Goal: Task Accomplishment & Management: Manage account settings

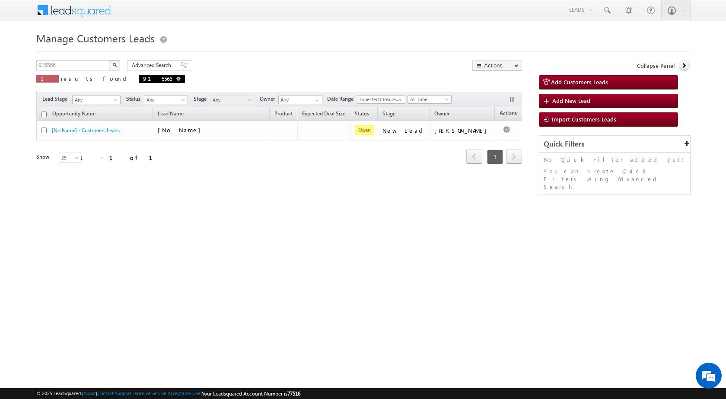
click at [176, 75] on link at bounding box center [178, 78] width 4 height 7
type input "Search Customers Leads"
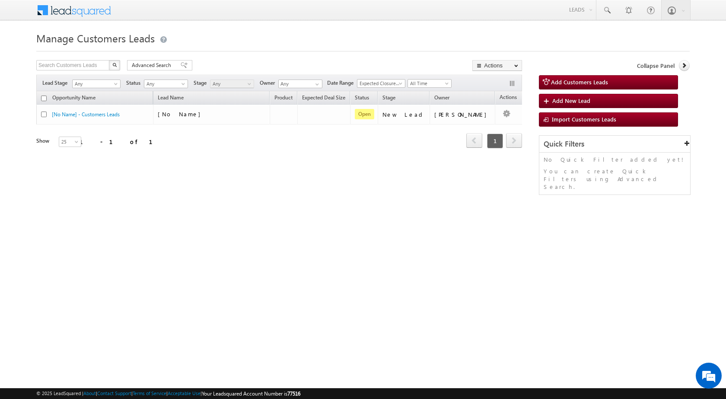
click at [115, 64] on img "button" at bounding box center [114, 65] width 4 height 4
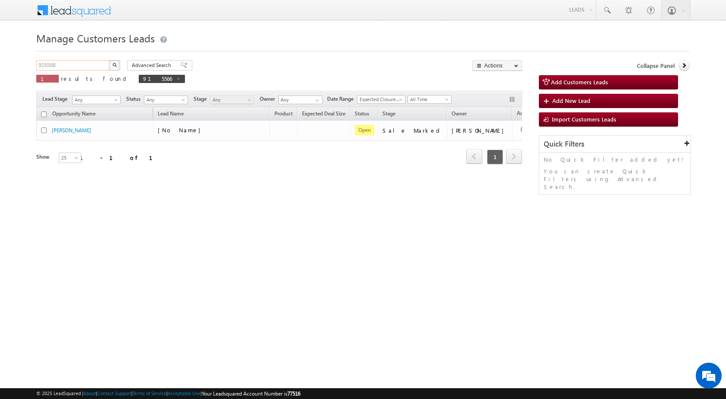
click at [73, 67] on input "915566" at bounding box center [73, 65] width 74 height 10
paste input "8802"
type input "918802"
click at [109, 60] on button "button" at bounding box center [114, 65] width 11 height 10
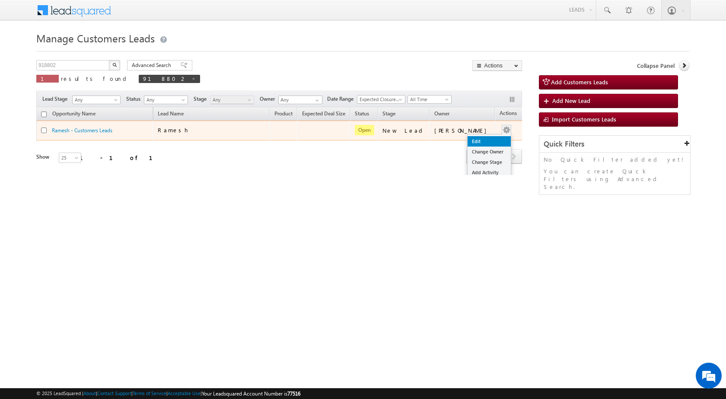
click at [481, 137] on link "Edit" at bounding box center [489, 141] width 43 height 10
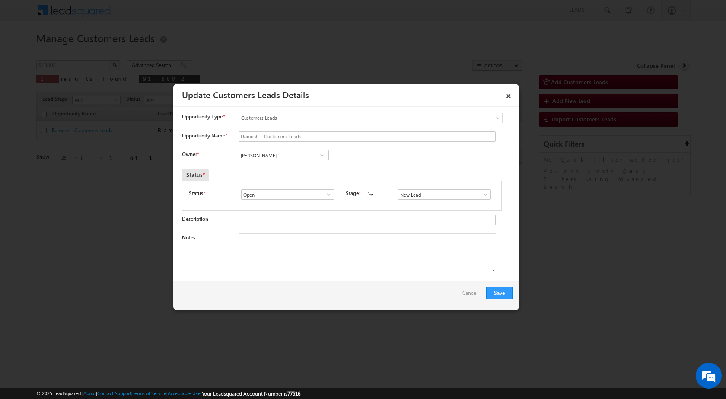
click at [482, 195] on span at bounding box center [486, 194] width 9 height 7
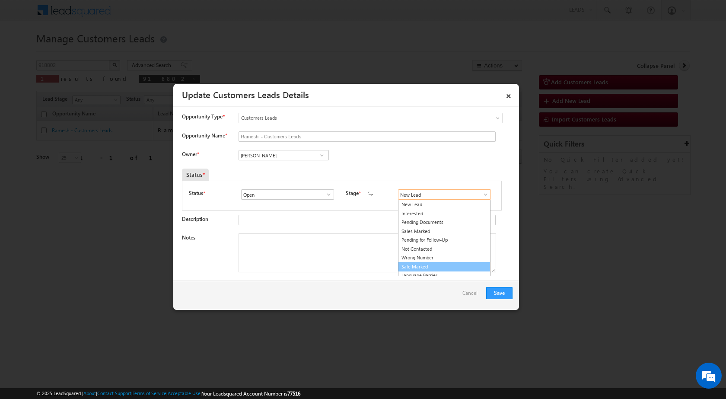
click at [432, 270] on link "Sale Marked" at bounding box center [444, 267] width 93 height 10
type input "Sale Marked"
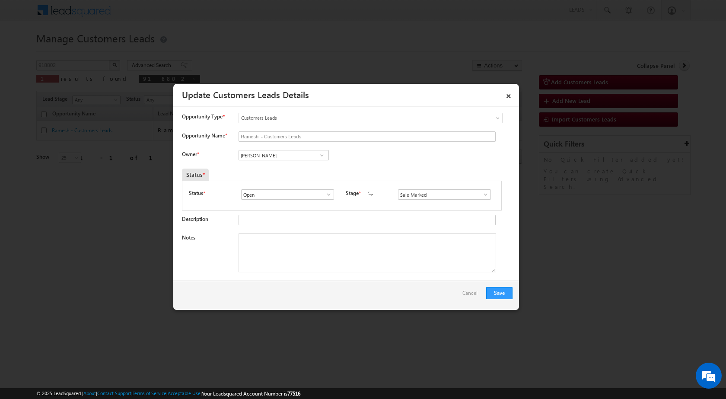
click at [485, 193] on span at bounding box center [486, 194] width 9 height 7
click at [446, 157] on div "Owner * Vikas Halwai Vikas Halwai Vikas Halwai" at bounding box center [347, 157] width 331 height 14
click at [258, 243] on textarea "Notes" at bounding box center [368, 252] width 258 height 39
paste textarea "918802 - WebsiteTollfree - RADHA BHAI RAMESH - 9981560328 - TOP-UP 5 LAC - KHAR…"
type textarea "918802 - WebsiteTollfree - RADHA BHAI RAMESH - 9981560328 - TOP-UP 5 LAC - KHAR…"
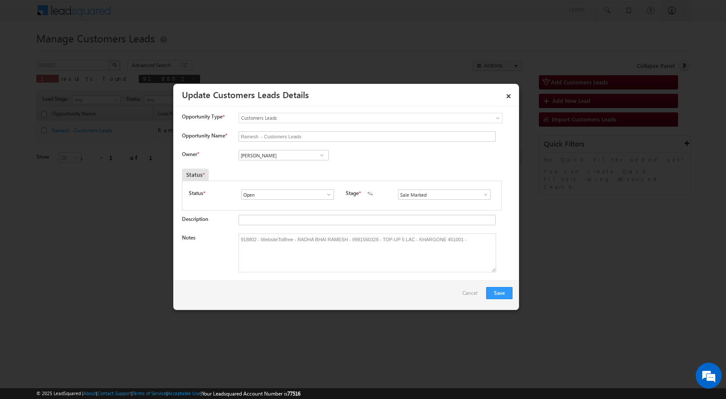
click at [286, 152] on input "[PERSON_NAME]" at bounding box center [284, 155] width 90 height 10
paste input "chetan.prajapati@sgrlimited.in"
click at [315, 170] on span "chetan.prajapati@sgrlimited.in" at bounding box center [281, 172] width 78 height 6
type input "Chetan Gopal Prajapati"
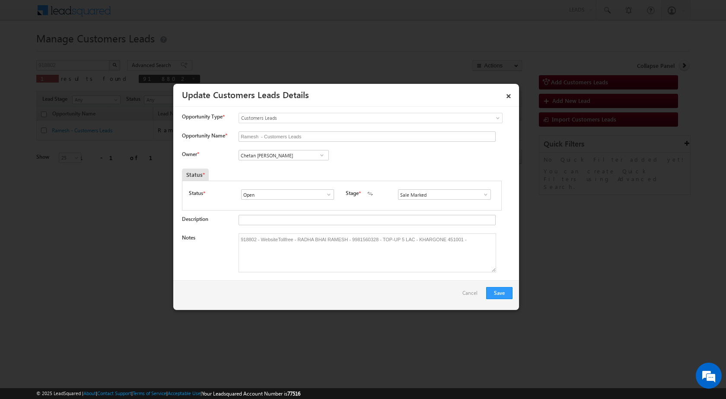
click at [424, 163] on div "Owner * Vikas Halwai Vikas Halwai Vikas Halwai Chetan Gopal Prajapati Chetan Go…" at bounding box center [347, 157] width 331 height 14
click at [504, 294] on button "Save" at bounding box center [499, 293] width 26 height 12
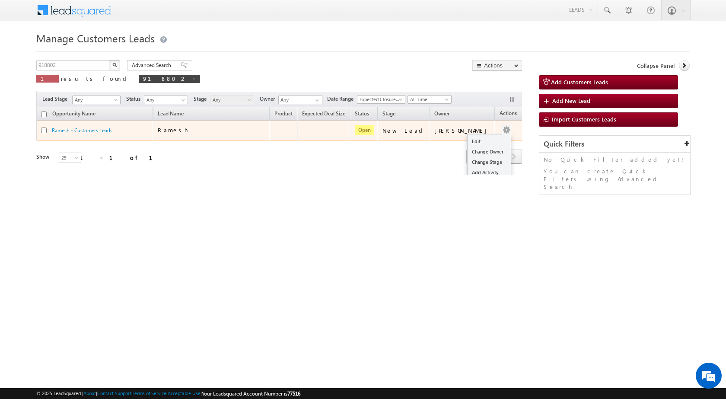
click at [502, 128] on button "button" at bounding box center [506, 130] width 9 height 9
click at [480, 139] on link "Edit" at bounding box center [489, 141] width 43 height 10
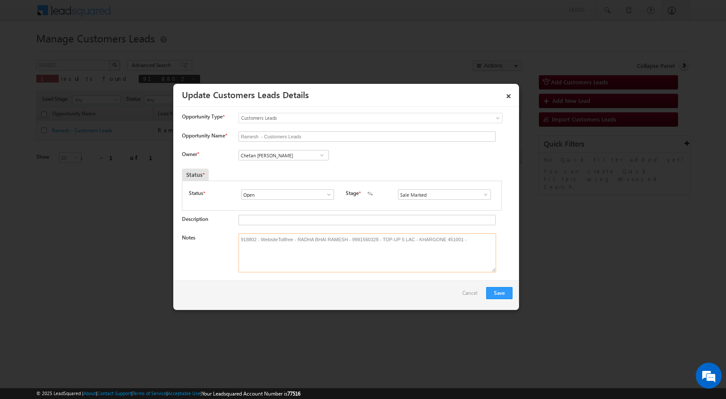
drag, startPoint x: 476, startPoint y: 238, endPoint x: 144, endPoint y: 232, distance: 332.9
click at [144, 232] on body "Menu Shubham Khandare sitar a8@ks erve." at bounding box center [363, 122] width 726 height 245
click at [507, 93] on link "×" at bounding box center [508, 94] width 15 height 15
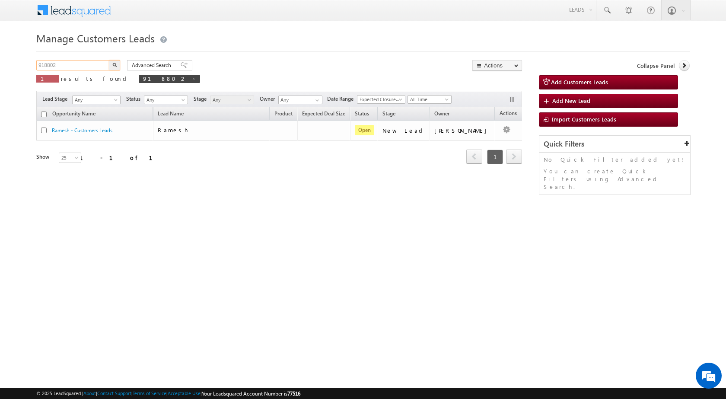
drag, startPoint x: 86, startPoint y: 65, endPoint x: 0, endPoint y: 63, distance: 86.0
click at [0, 63] on body "Menu Shubham Khandare sitar a8@ks erve." at bounding box center [363, 122] width 726 height 245
paste input "4"
type input "918804"
click at [109, 60] on button "button" at bounding box center [114, 65] width 11 height 10
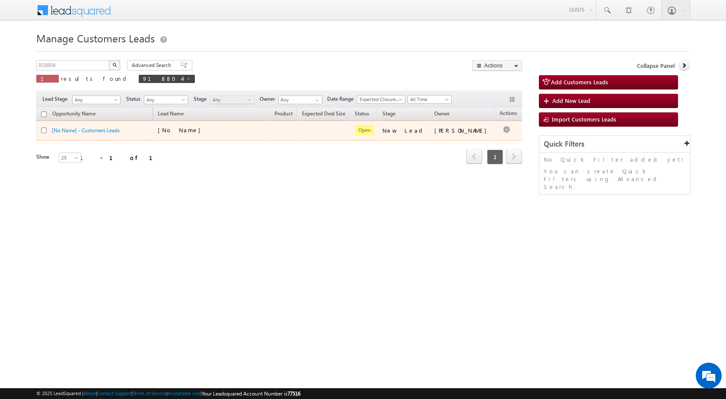
click at [185, 135] on div "[No Name]" at bounding box center [212, 132] width 108 height 12
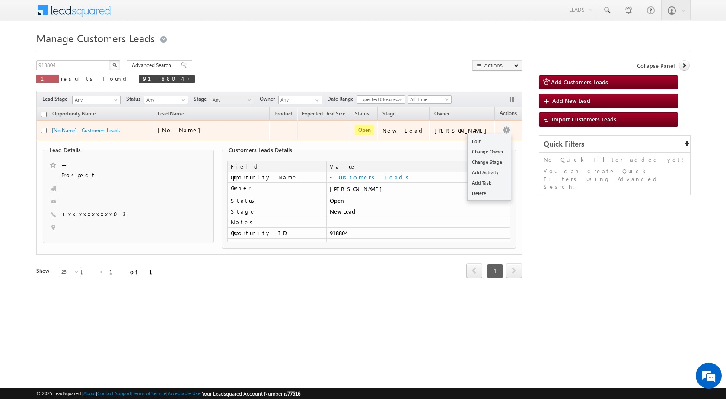
click at [502, 131] on button "button" at bounding box center [506, 130] width 9 height 9
click at [483, 144] on link "Edit" at bounding box center [489, 141] width 43 height 10
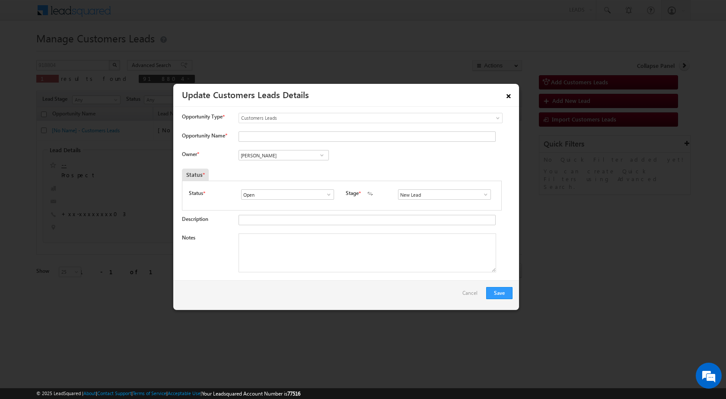
click at [509, 92] on link "×" at bounding box center [508, 94] width 15 height 15
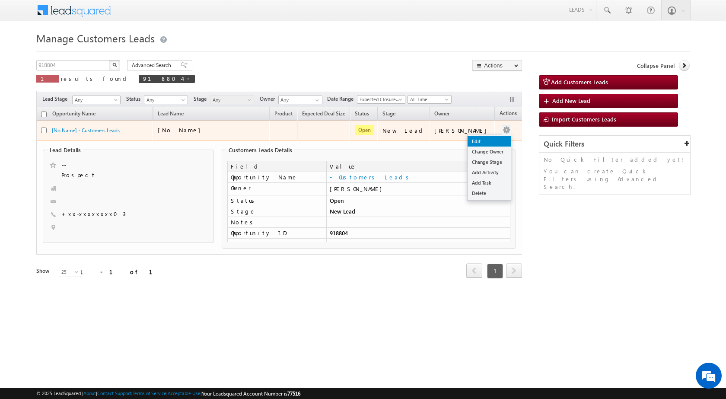
click at [473, 143] on link "Edit" at bounding box center [489, 141] width 43 height 10
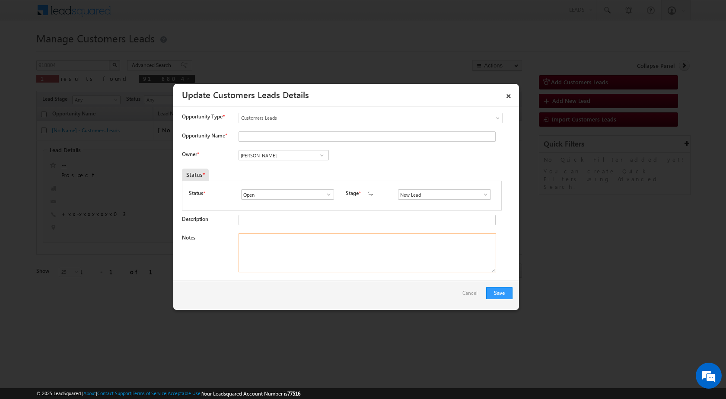
click at [289, 247] on textarea "Notes" at bounding box center [368, 252] width 258 height 39
paste textarea "918804 - WebsiteTollfree - KAILASH - 9214971503 - TOP-UP 5 LAC - 3 YEARS - JAIP…"
type textarea "918804 - WebsiteTollfree - KAILASH - 9214971503 - TOP-UP 5 LAC - 3 YEARS - JAIP…"
click at [483, 195] on span at bounding box center [486, 194] width 9 height 7
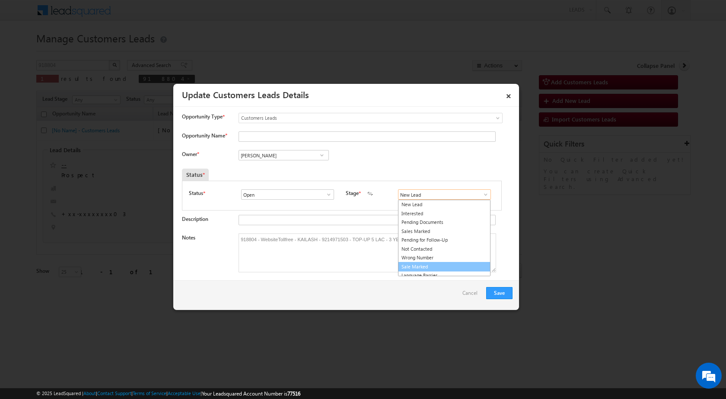
click at [409, 267] on link "Sale Marked" at bounding box center [444, 267] width 93 height 10
type input "Sale Marked"
click at [280, 152] on input "[PERSON_NAME]" at bounding box center [284, 155] width 90 height 10
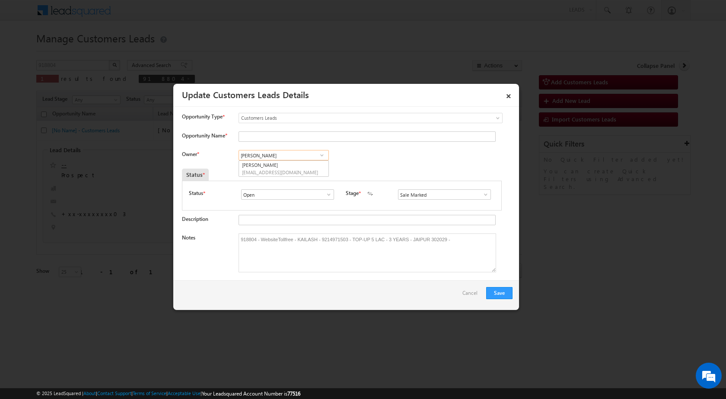
paste input "santosh.kanwer@sgrlimited.in"
click at [290, 175] on span "santosh.kanwer@sgrlimited.in" at bounding box center [281, 172] width 78 height 6
type input "Santosh Kanwer"
click at [277, 137] on input "Opportunity Name *" at bounding box center [367, 136] width 257 height 10
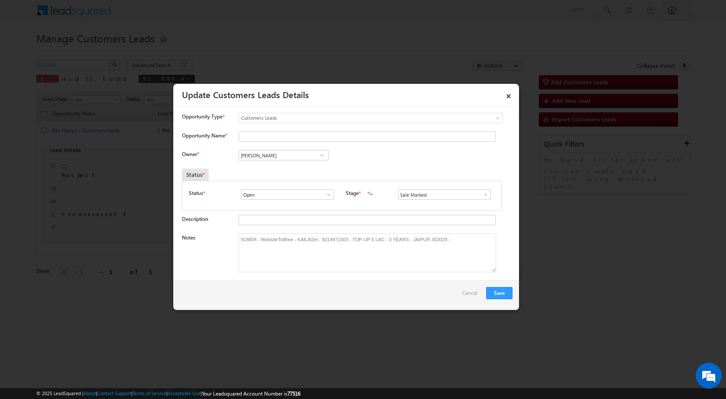
click at [424, 163] on div "Owner * Vikas Halwai Vikas Halwai Vikas Halwai Santosh Kanwer Santosh Kanwer b4…" at bounding box center [347, 157] width 331 height 14
click at [306, 241] on textarea "918804 - WebsiteTollfree - KAILASH - 9214971503 - TOP-UP 5 LAC - 3 YEARS - JAIP…" at bounding box center [368, 252] width 258 height 39
click at [277, 136] on input "Opportunity Name *" at bounding box center [367, 136] width 257 height 10
paste input "KAILASH"
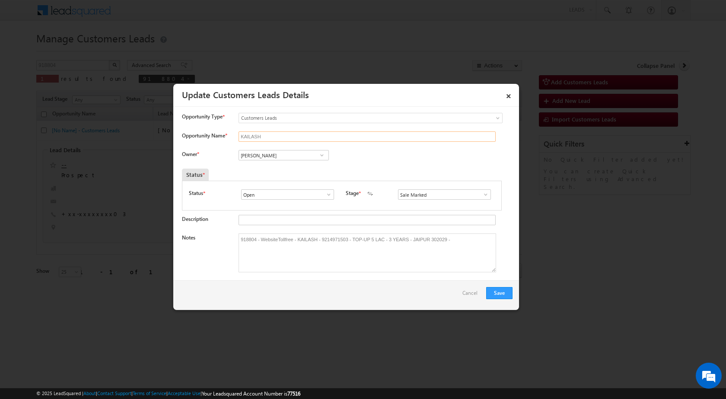
type input "KAILASH"
click at [416, 163] on div "Owner * Vikas Halwai Vikas Halwai Vikas Halwai Santosh Kanwer Santosh Kanwer b4…" at bounding box center [347, 157] width 331 height 14
click at [501, 296] on button "Save" at bounding box center [499, 293] width 26 height 12
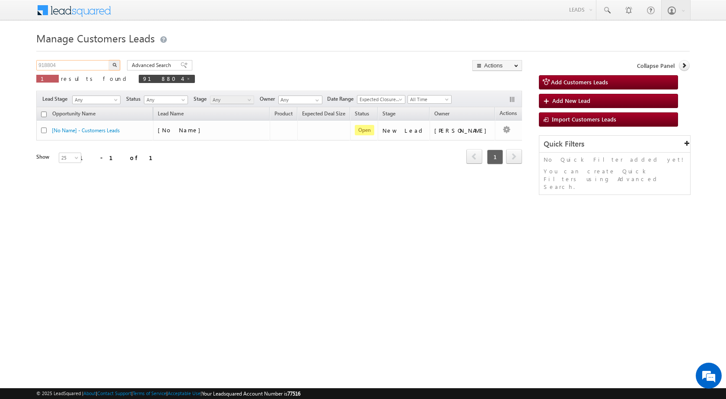
drag, startPoint x: 79, startPoint y: 67, endPoint x: 0, endPoint y: 65, distance: 79.1
click at [0, 65] on body "Menu Shubham Khandare sitar a8@ks erve." at bounding box center [363, 122] width 726 height 245
paste input "96"
type input "918964"
click at [109, 60] on button "button" at bounding box center [114, 65] width 11 height 10
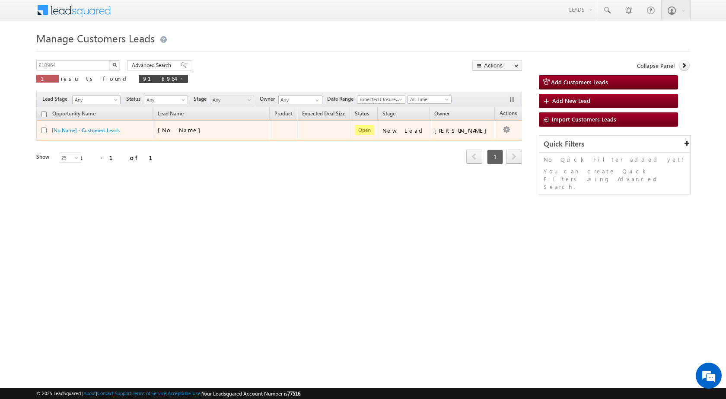
click at [262, 128] on div "[No Name]" at bounding box center [212, 132] width 108 height 12
click at [477, 137] on link "Edit" at bounding box center [489, 141] width 43 height 10
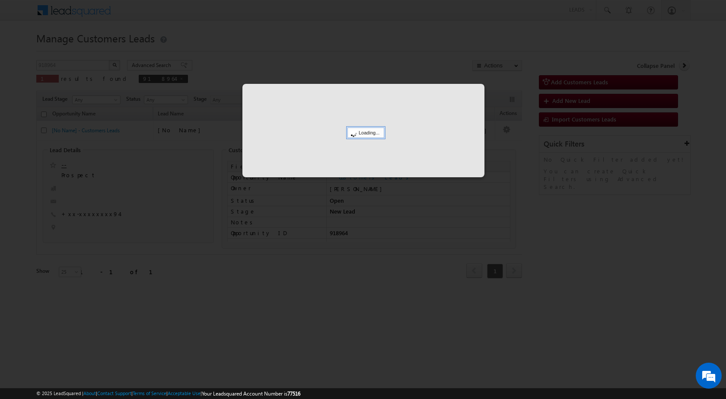
click at [356, 223] on div at bounding box center [363, 199] width 726 height 399
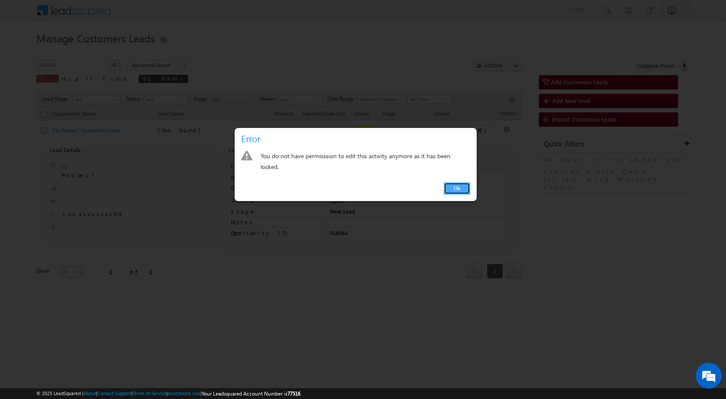
click at [456, 189] on link "Ok" at bounding box center [457, 188] width 26 height 12
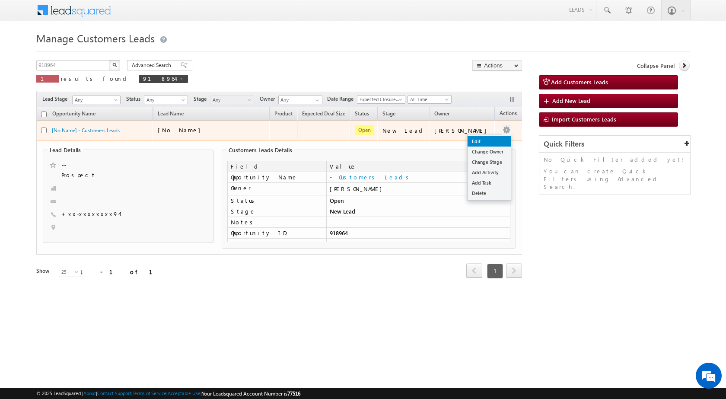
click at [483, 137] on link "Edit" at bounding box center [489, 141] width 43 height 10
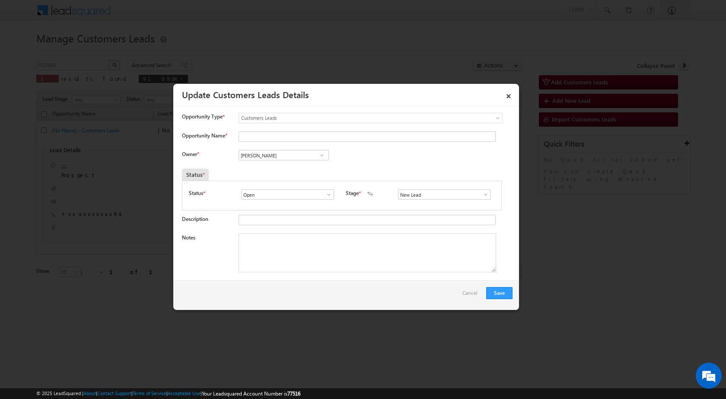
click at [482, 194] on span at bounding box center [486, 194] width 9 height 7
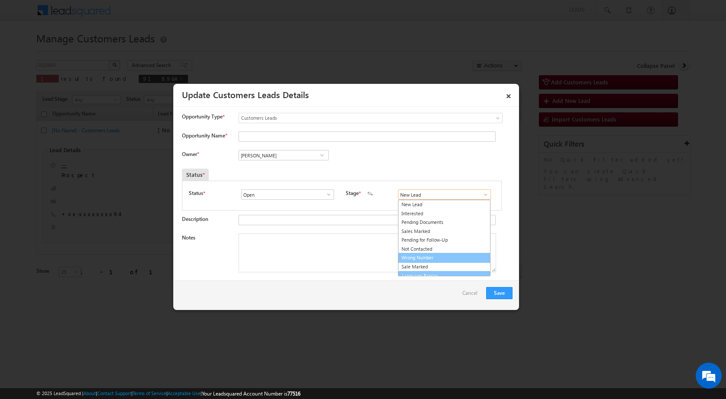
scroll to position [5, 0]
click at [426, 261] on link "Sale Marked" at bounding box center [444, 262] width 93 height 10
type input "Sale Marked"
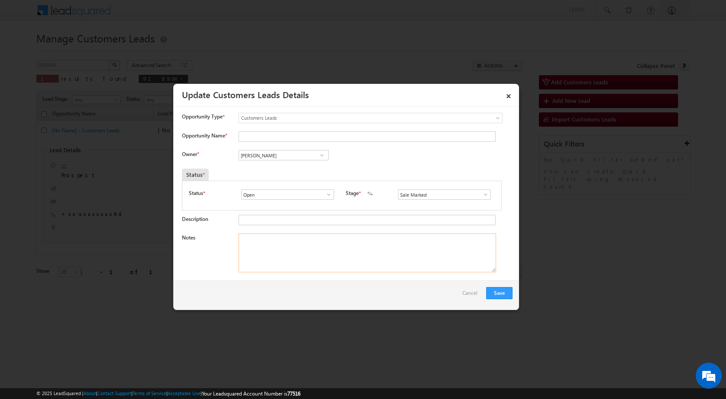
click at [365, 265] on textarea "Notes" at bounding box center [368, 252] width 258 height 39
paste textarea "918964 - WebsiteTollfree - MANOJ - 9694361694 - TOP-UP 20 LAC - 4 YEARS - SIKAR…"
type textarea "918964 - WebsiteTollfree - MANOJ - 9694361694 - TOP-UP 20 LAC - 4 YEARS - SIKAR…"
click at [276, 132] on input "Opportunity Name *" at bounding box center [367, 136] width 257 height 10
click at [282, 298] on div "Save Cancel" at bounding box center [346, 295] width 346 height 29
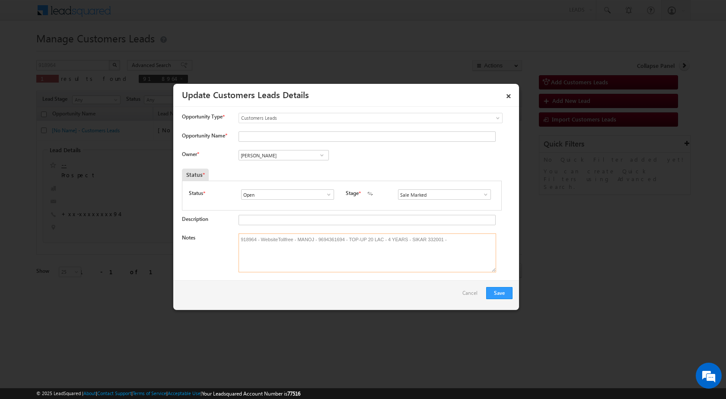
click at [308, 238] on textarea "918964 - WebsiteTollfree - MANOJ - 9694361694 - TOP-UP 20 LAC - 4 YEARS - SIKAR…" at bounding box center [368, 252] width 258 height 39
click at [256, 135] on input "Opportunity Name *" at bounding box center [367, 136] width 257 height 10
paste input "MANOJ"
type input "MANOJ"
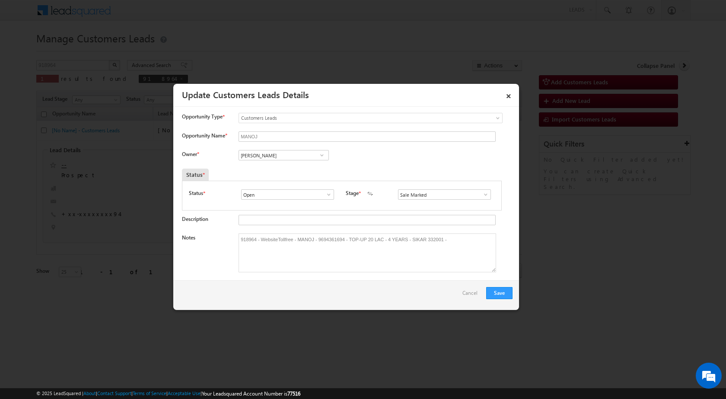
click at [220, 254] on div "Notes 918964 - WebsiteTollfree - MANOJ - 9694361694 - TOP-UP 20 LAC - 4 YEARS -…" at bounding box center [347, 254] width 331 height 43
click at [271, 156] on input "[PERSON_NAME]" at bounding box center [284, 155] width 90 height 10
paste input "ajay.nayak@sgrlimited.in"
click at [281, 172] on span "ajay.nayak@sgrlimited.in" at bounding box center [281, 172] width 78 height 6
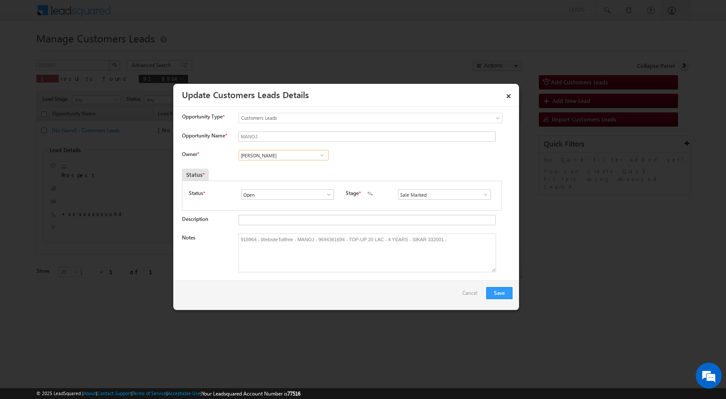
type input "Ajay Kumar Nayak"
click at [421, 158] on div "Owner * Vikas Halwai Vikas Halwai Ajay Kumar Nayak Vikas Halwai Ajay Kumar Naya…" at bounding box center [347, 157] width 331 height 14
click at [503, 292] on button "Save" at bounding box center [499, 293] width 26 height 12
